Goal: Navigation & Orientation: Find specific page/section

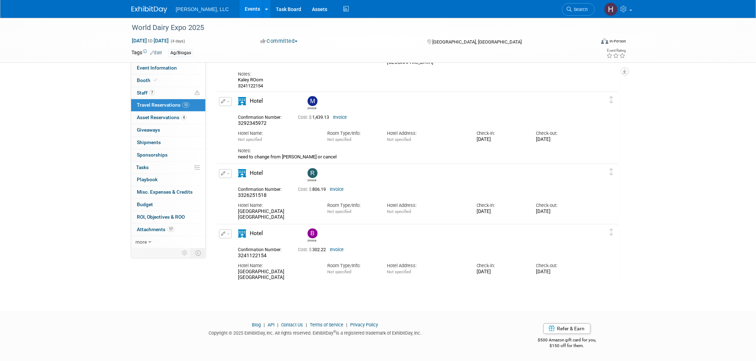
scroll to position [597, 0]
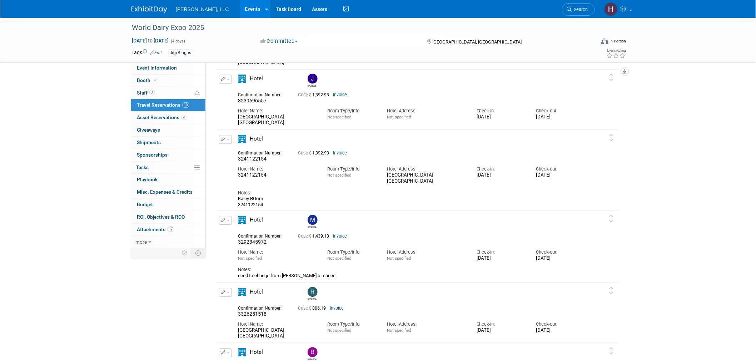
click at [240, 8] on link "Events" at bounding box center [253, 9] width 26 height 18
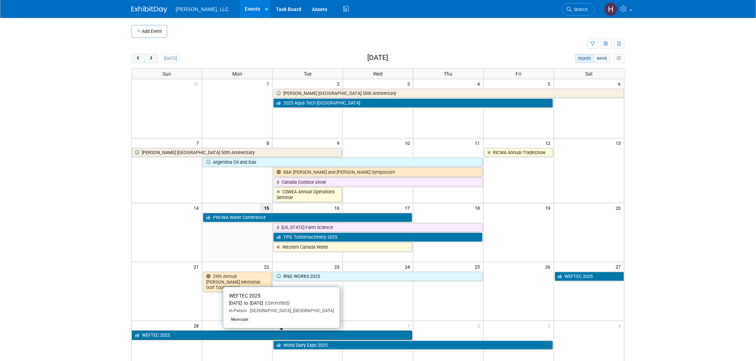
click at [225, 335] on link "WEFTEC 2025" at bounding box center [272, 335] width 280 height 9
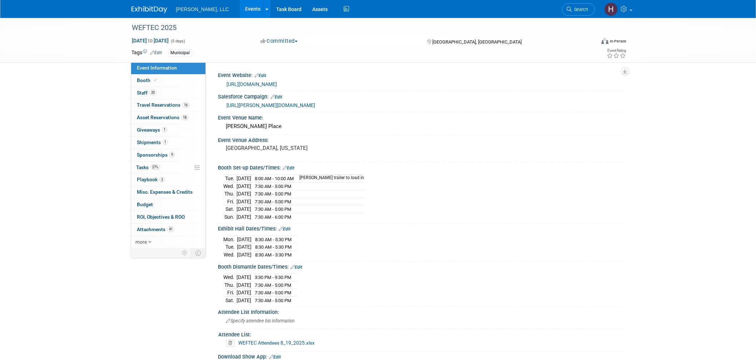
select select "Municipal"
click at [162, 104] on span "Travel Reservations 16" at bounding box center [163, 105] width 52 height 6
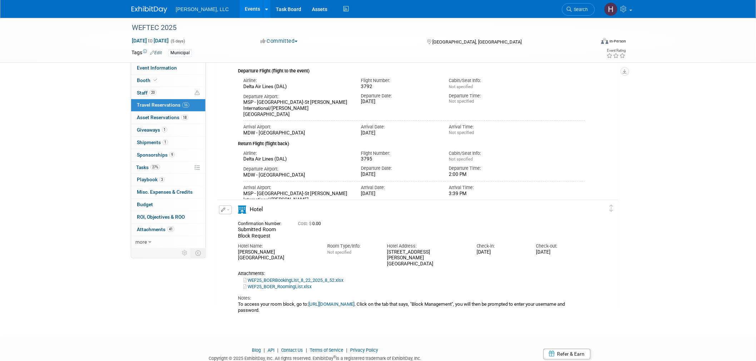
scroll to position [2488, 0]
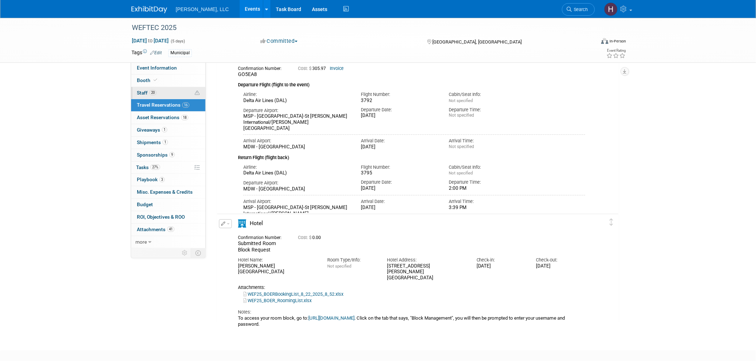
click at [195, 94] on icon at bounding box center [197, 93] width 5 height 5
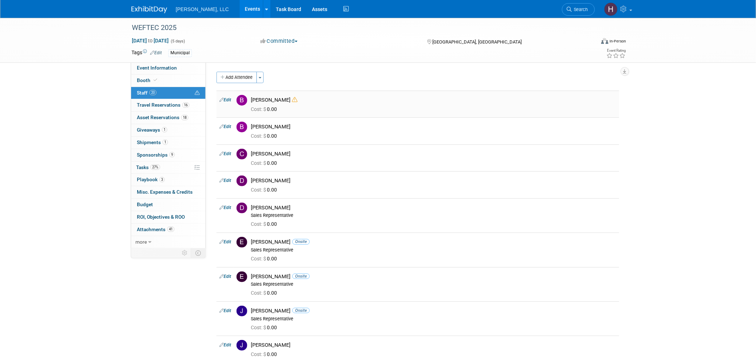
click at [297, 101] on icon at bounding box center [294, 99] width 5 height 5
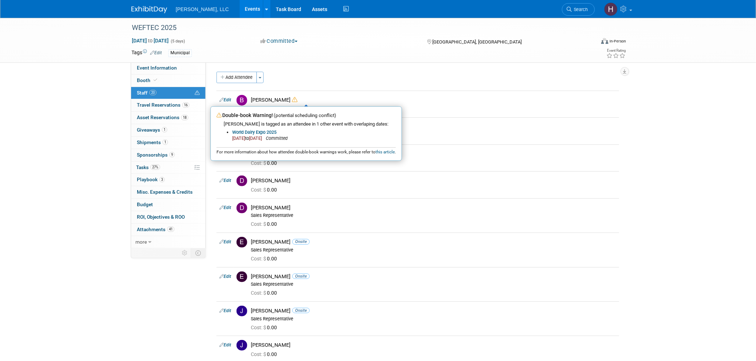
click at [236, 48] on div "Tags Edit Municipal" at bounding box center [336, 53] width 410 height 11
